Goal: Information Seeking & Learning: Learn about a topic

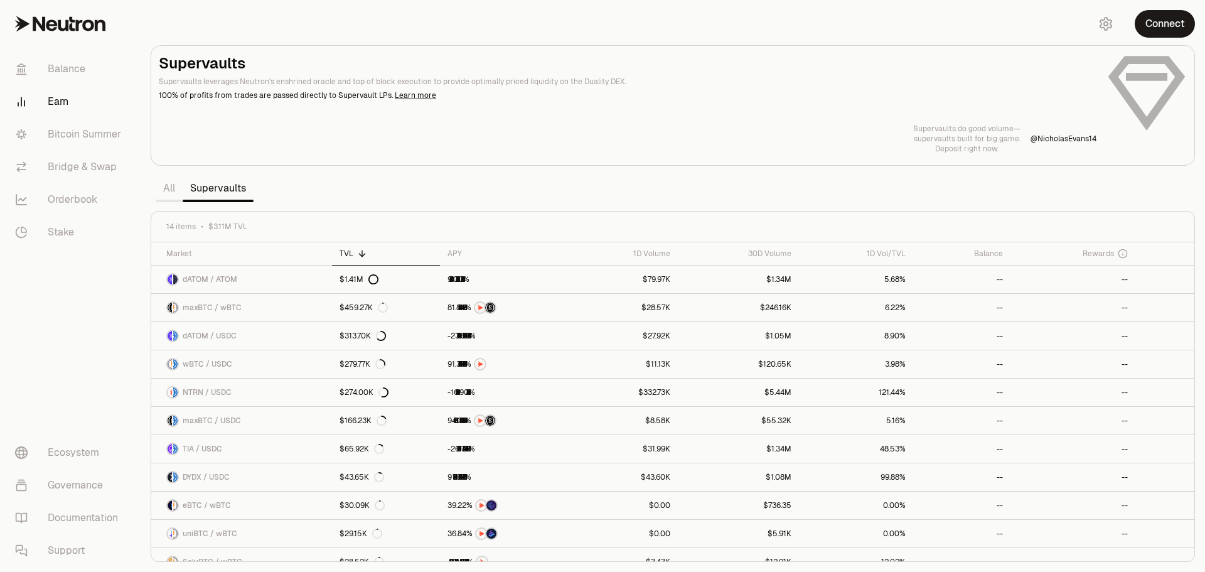
click at [1180, 26] on button "Connect" at bounding box center [1165, 24] width 60 height 28
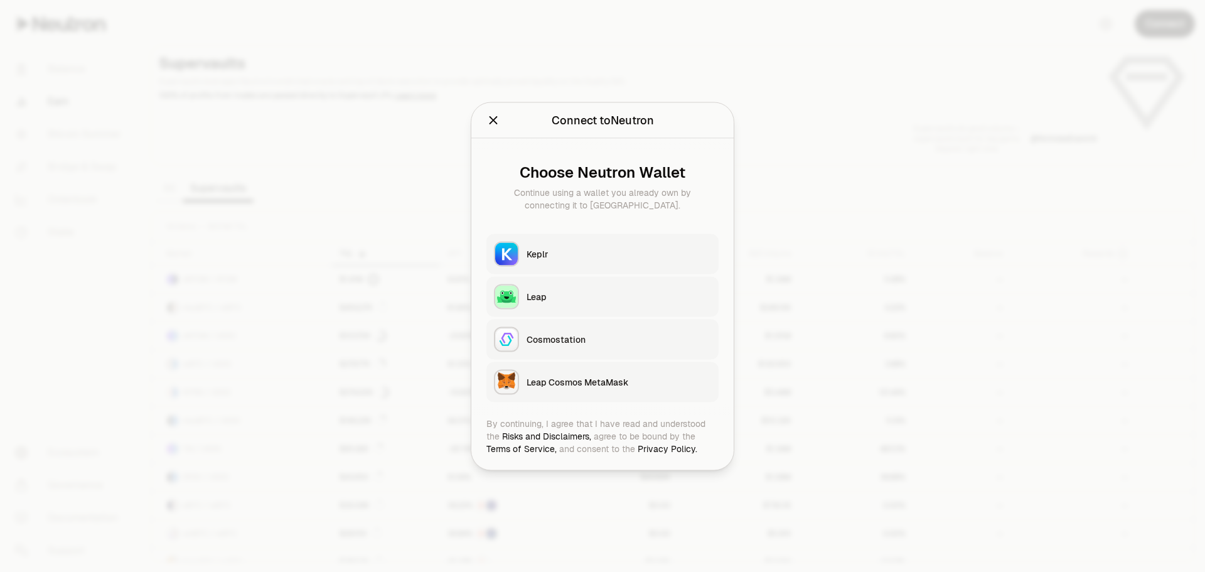
click at [518, 250] on div "button" at bounding box center [506, 253] width 25 height 25
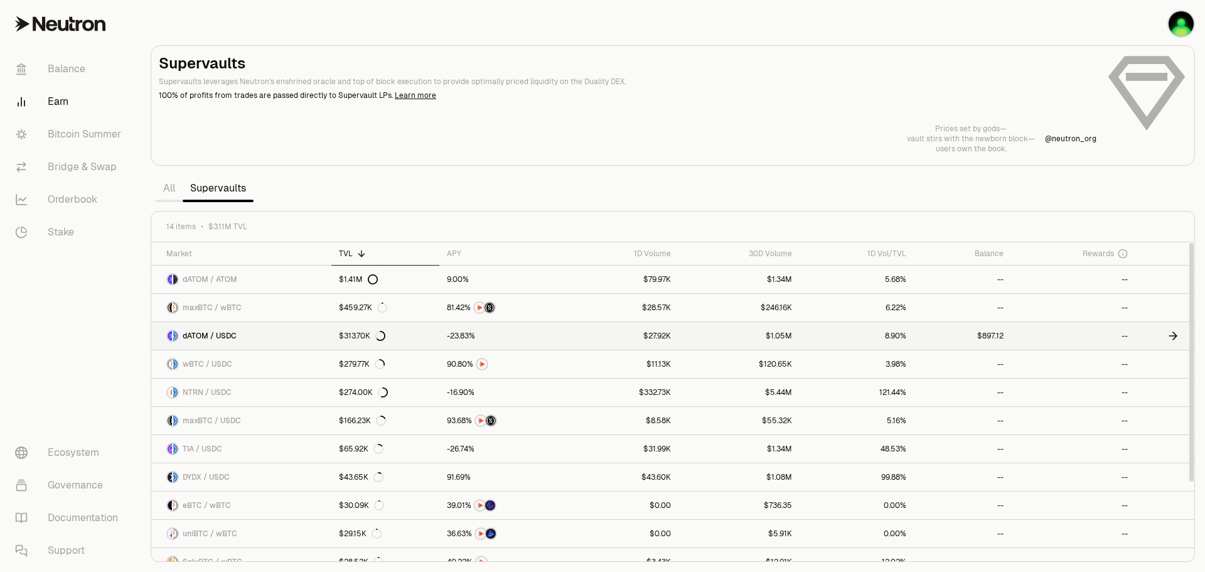
click at [1178, 333] on icon at bounding box center [1173, 336] width 13 height 13
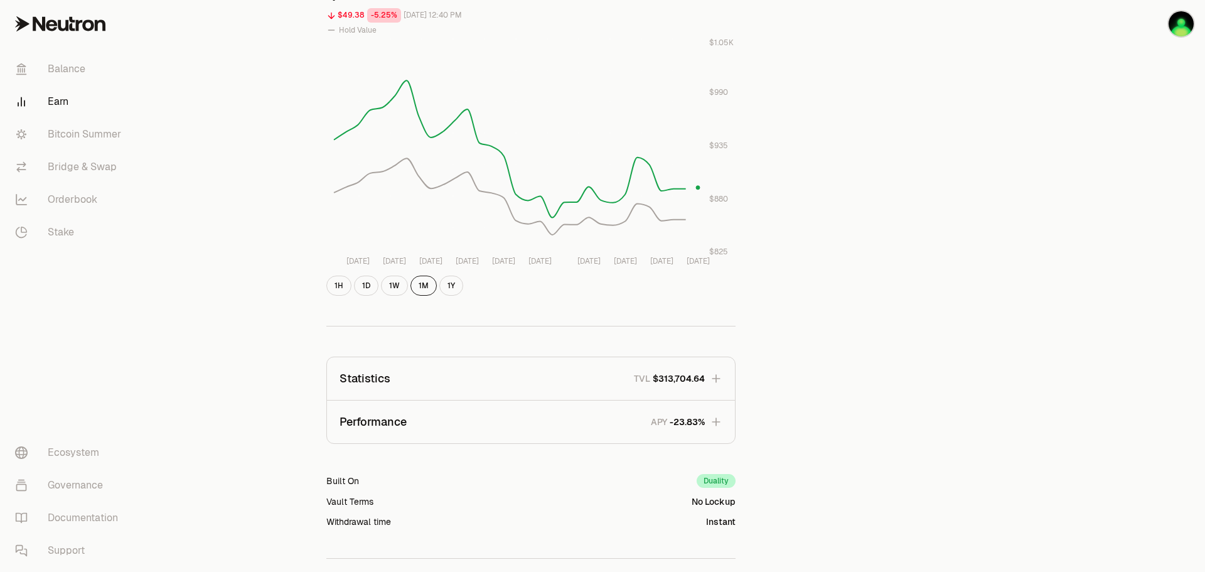
scroll to position [439, 0]
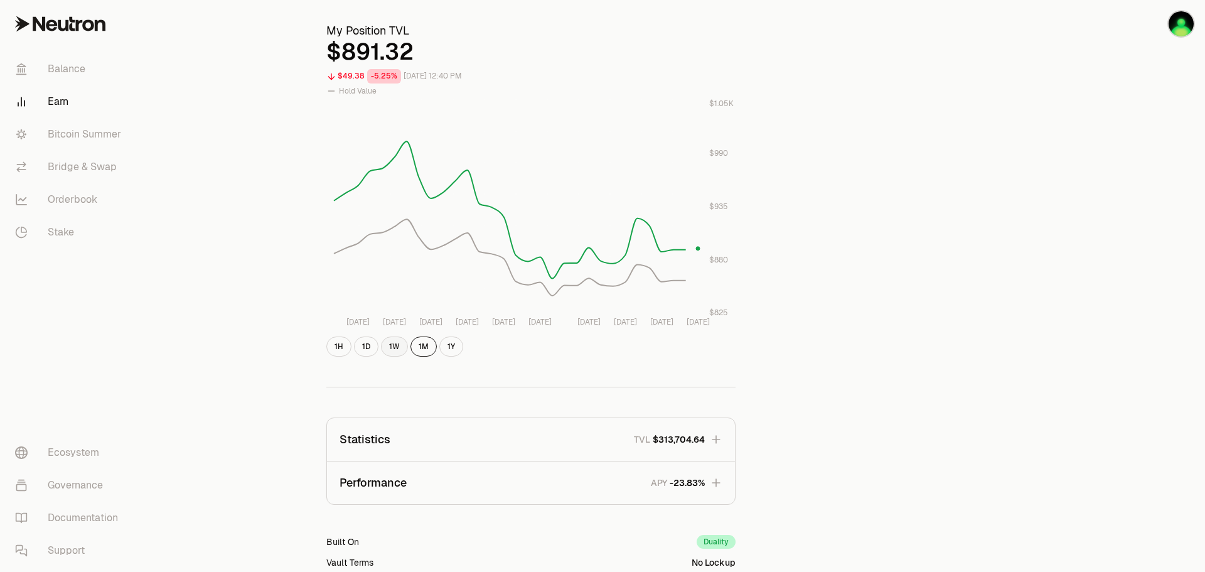
click at [399, 343] on button "1W" at bounding box center [394, 346] width 27 height 20
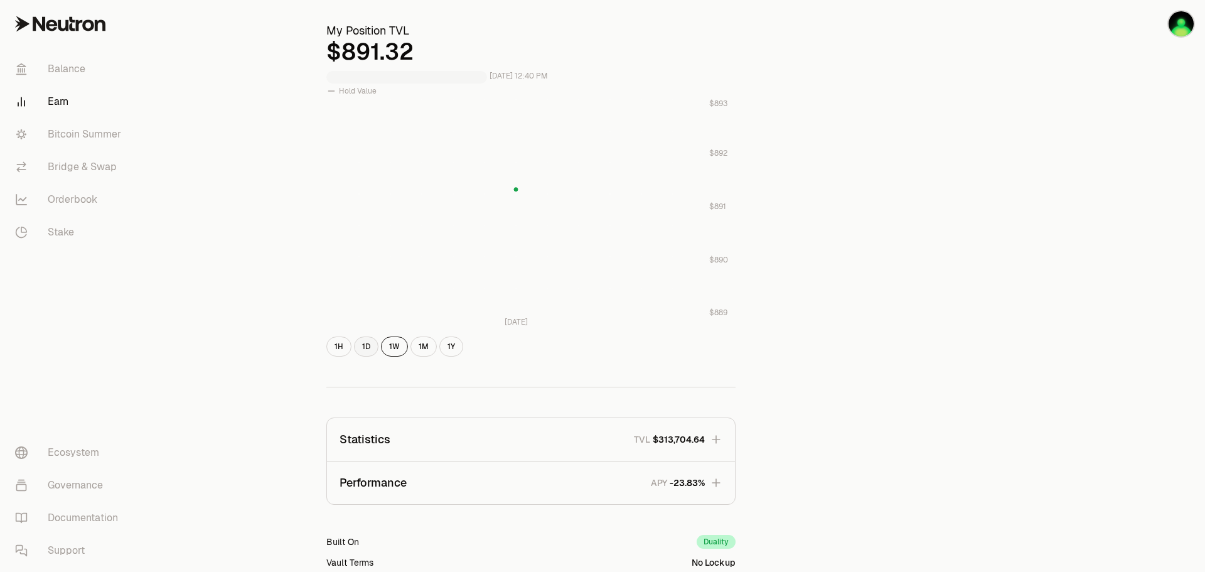
click at [360, 350] on button "1D" at bounding box center [366, 346] width 24 height 20
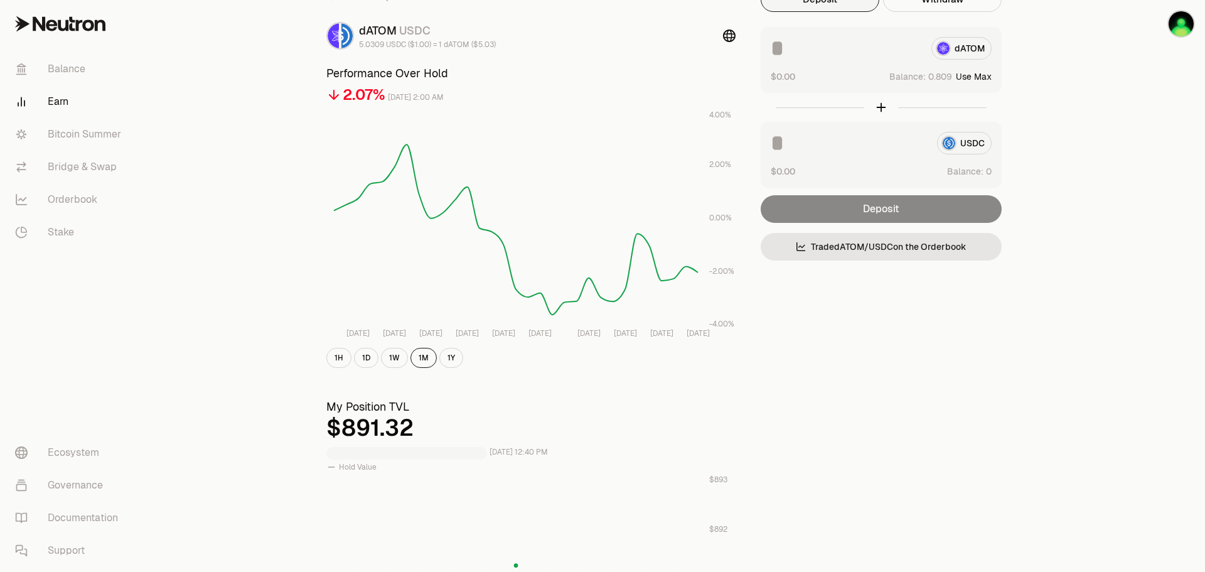
scroll to position [63, 0]
click at [389, 353] on button "1W" at bounding box center [394, 358] width 27 height 20
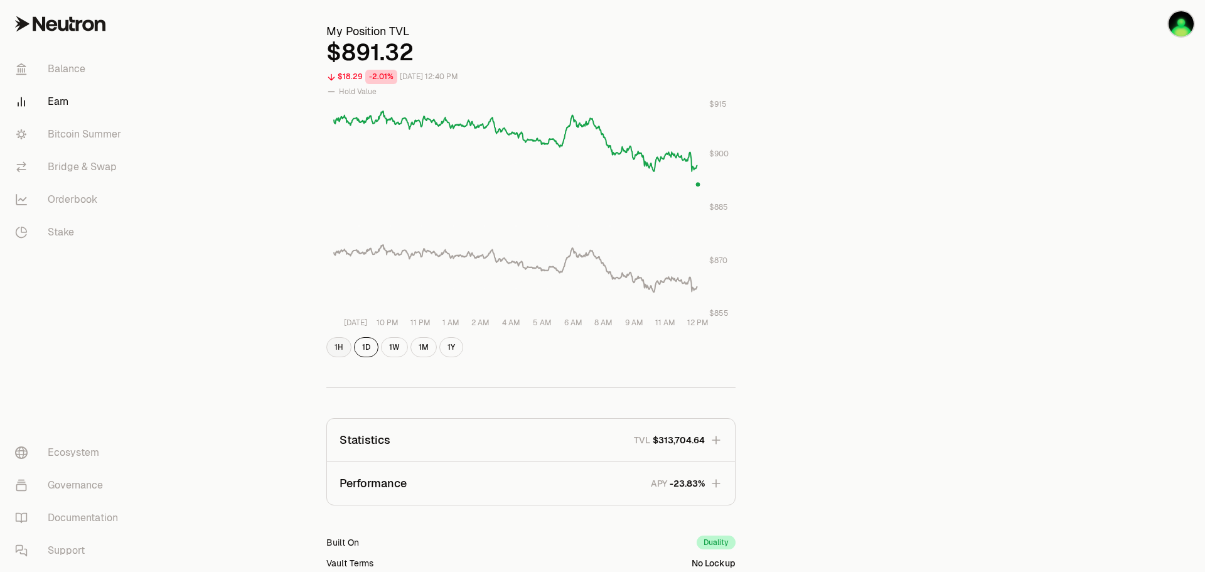
scroll to position [439, 0]
click at [712, 480] on icon "button" at bounding box center [716, 482] width 13 height 13
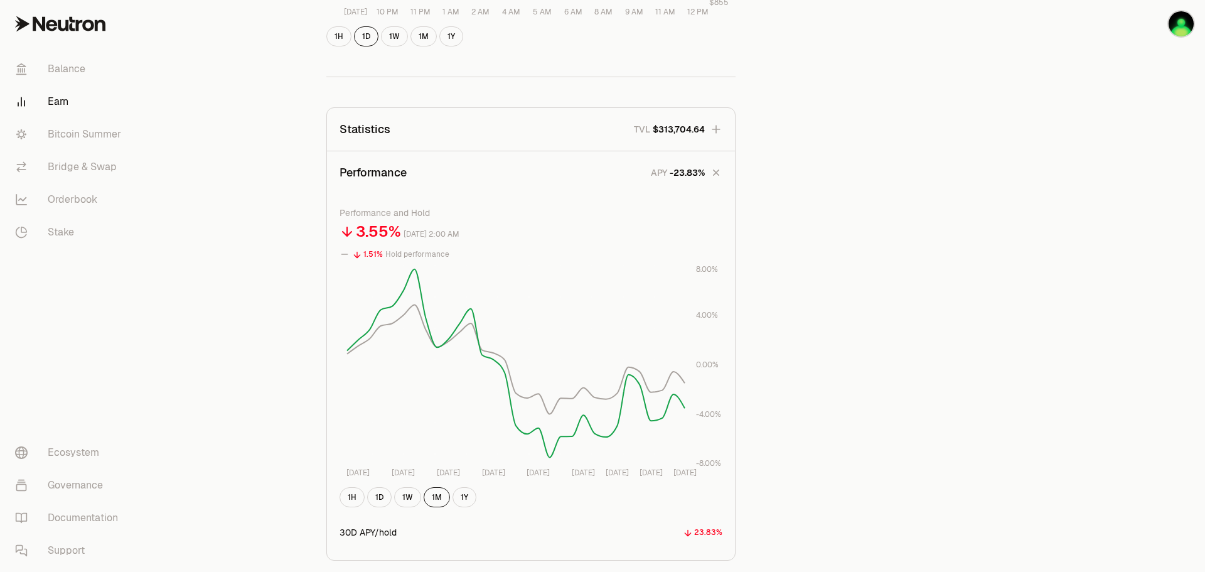
scroll to position [753, 0]
click at [466, 495] on button "1Y" at bounding box center [465, 493] width 24 height 20
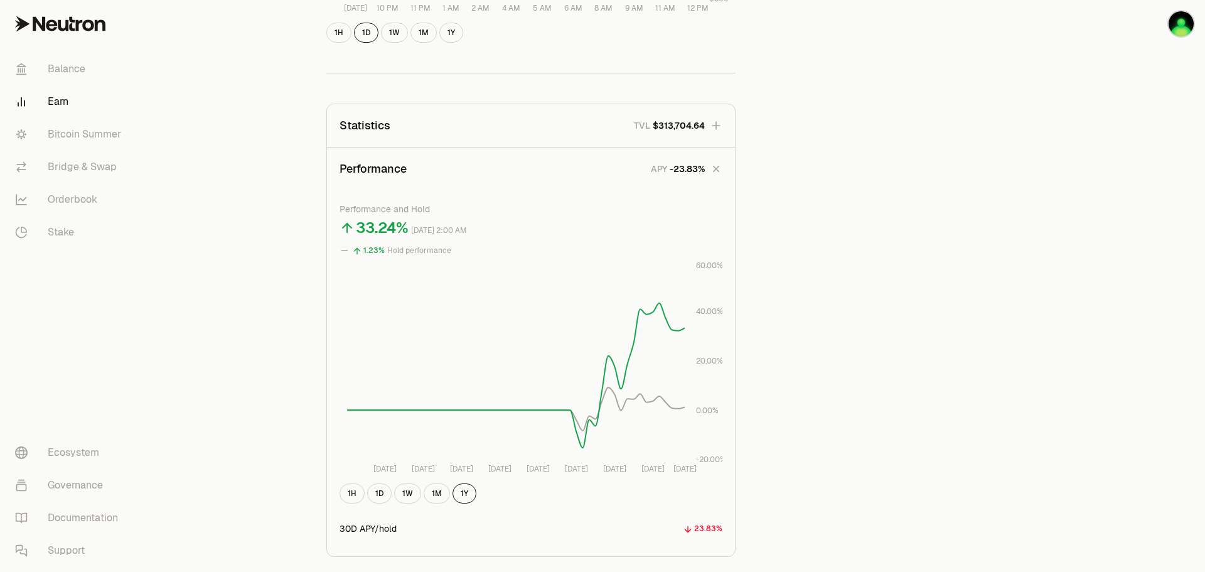
click at [620, 469] on tspan "[DATE]" at bounding box center [614, 469] width 23 height 10
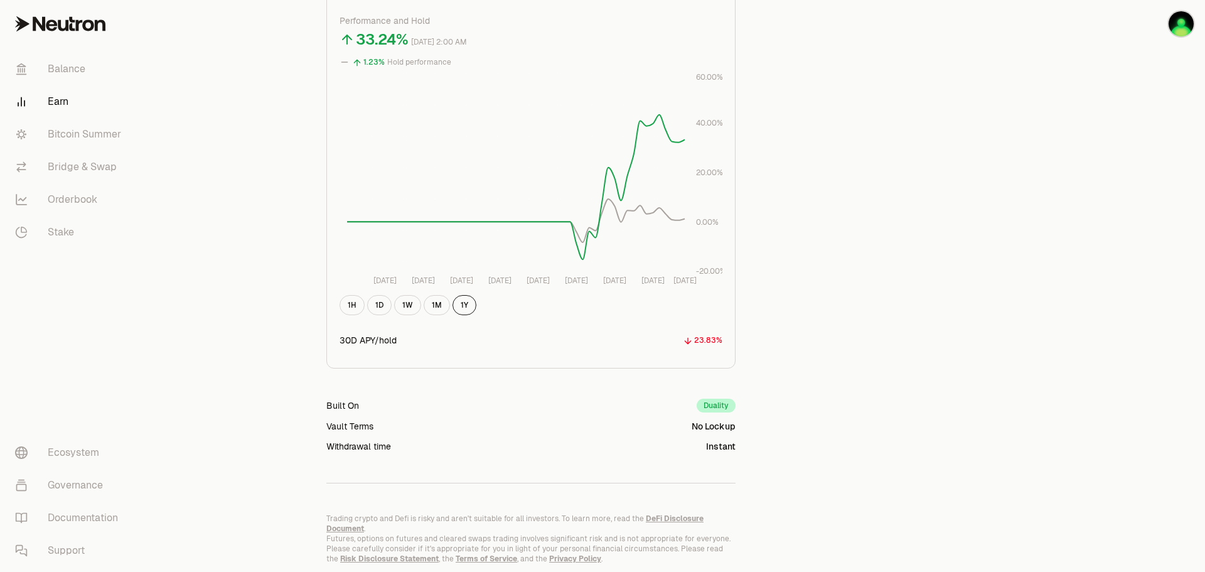
scroll to position [879, 0]
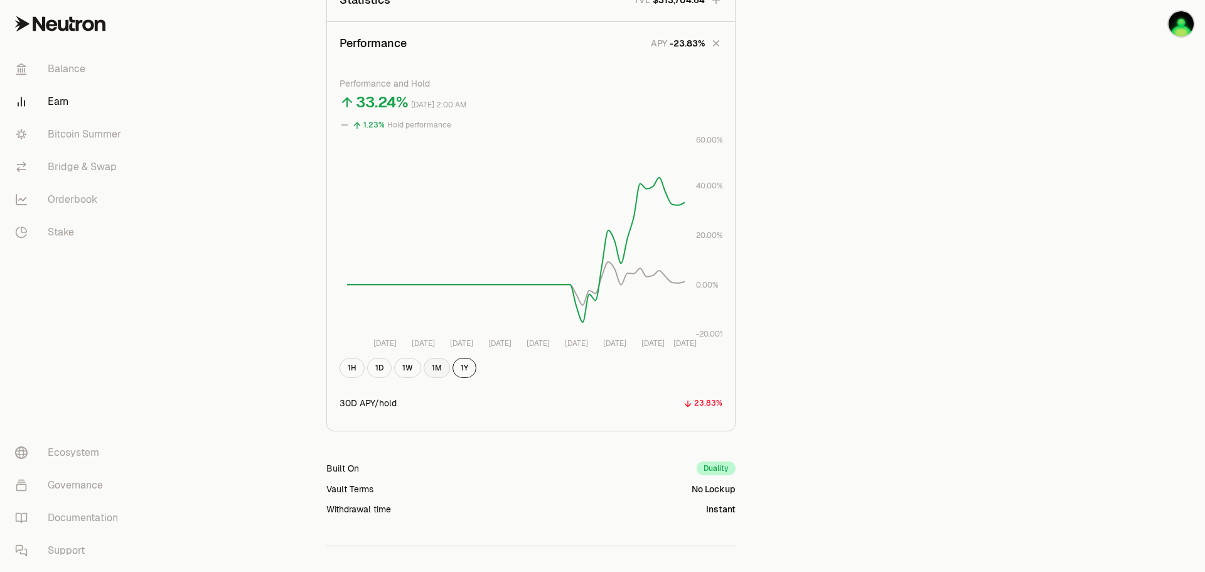
click at [436, 366] on button "1M" at bounding box center [437, 368] width 26 height 20
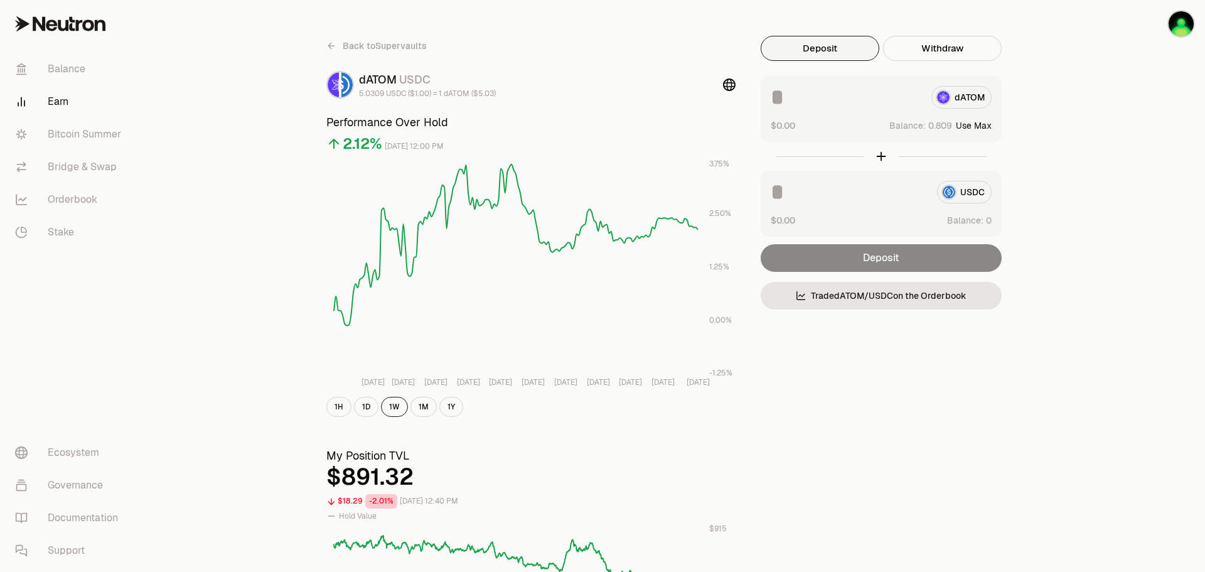
scroll to position [0, 0]
